Goal: Task Accomplishment & Management: Complete application form

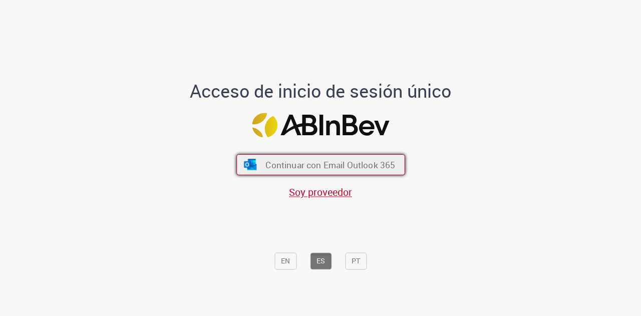
click at [293, 160] on span "Continuar con Email Outlook 365" at bounding box center [330, 165] width 130 height 12
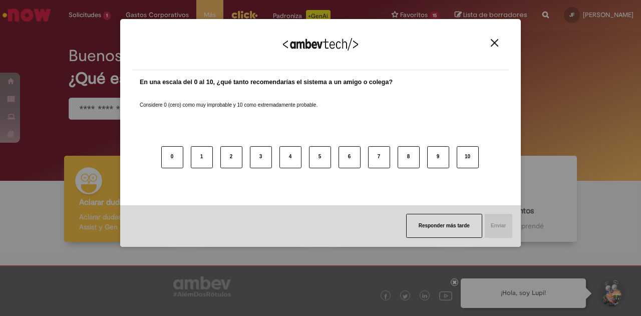
click at [494, 43] on img "Close" at bounding box center [495, 43] width 8 height 8
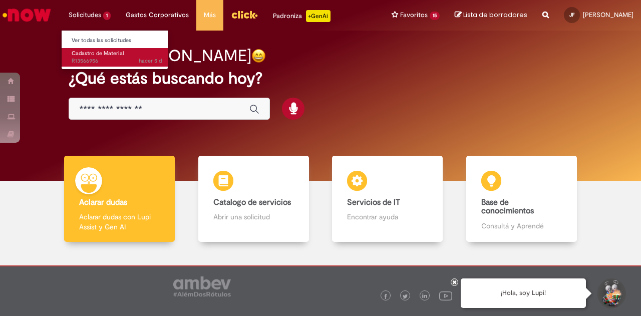
click at [87, 55] on span "Cadastro de Material" at bounding box center [98, 54] width 52 height 8
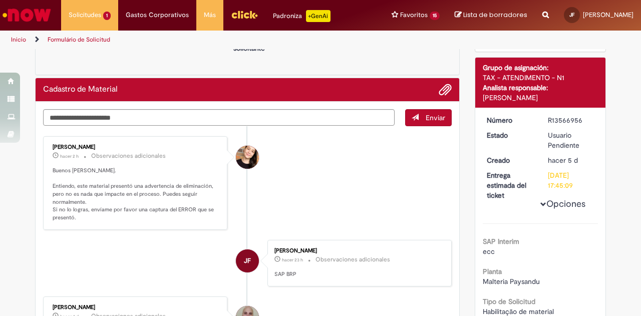
scroll to position [150, 0]
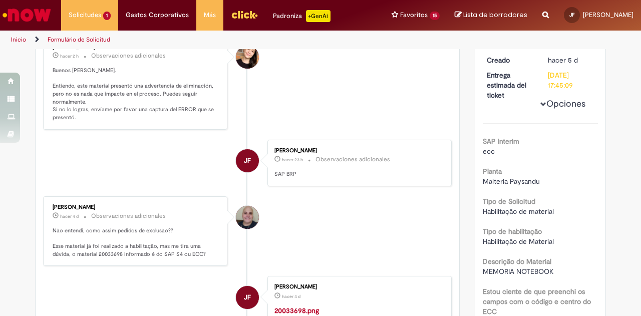
click at [249, 216] on div "Leonardo Manoel De Souza" at bounding box center [247, 217] width 23 height 23
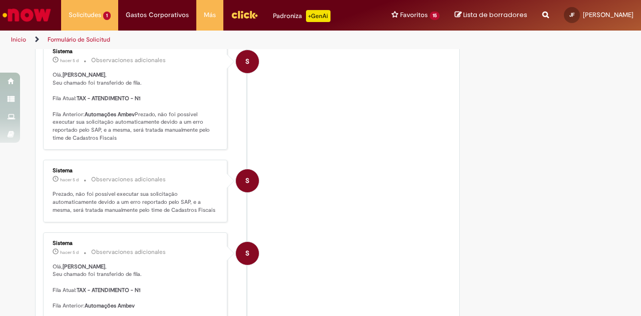
scroll to position [401, 0]
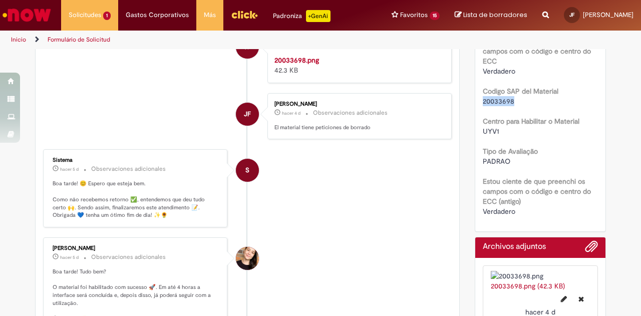
drag, startPoint x: 510, startPoint y: 100, endPoint x: 479, endPoint y: 102, distance: 31.1
click at [483, 102] on div "20033698" at bounding box center [541, 101] width 116 height 10
copy span "20033698"
